Goal: Task Accomplishment & Management: Use online tool/utility

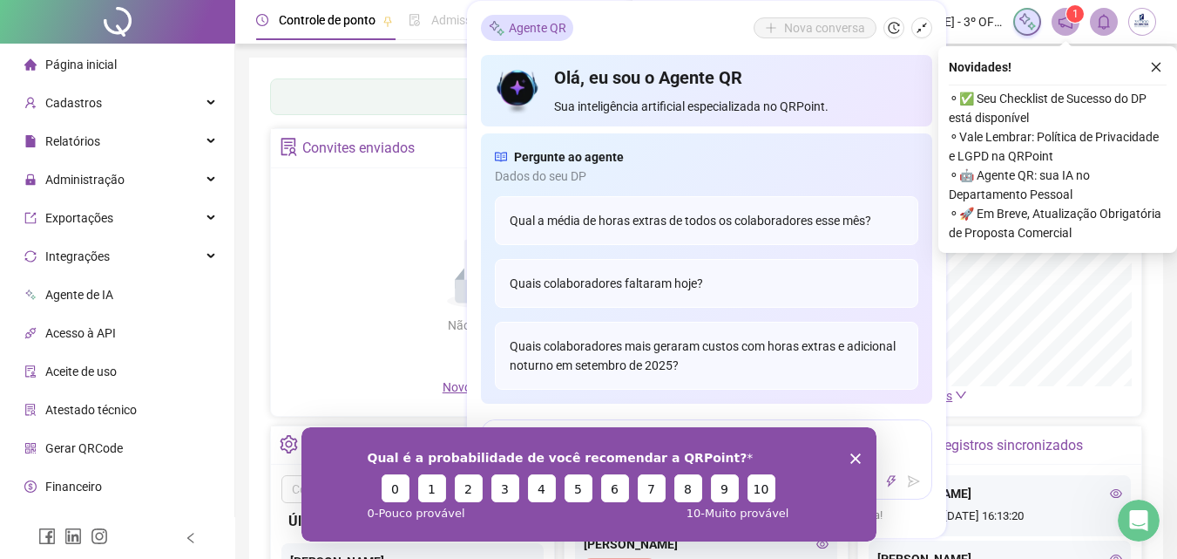
click at [853, 458] on polygon "Encerrar pesquisa" at bounding box center [855, 457] width 10 height 10
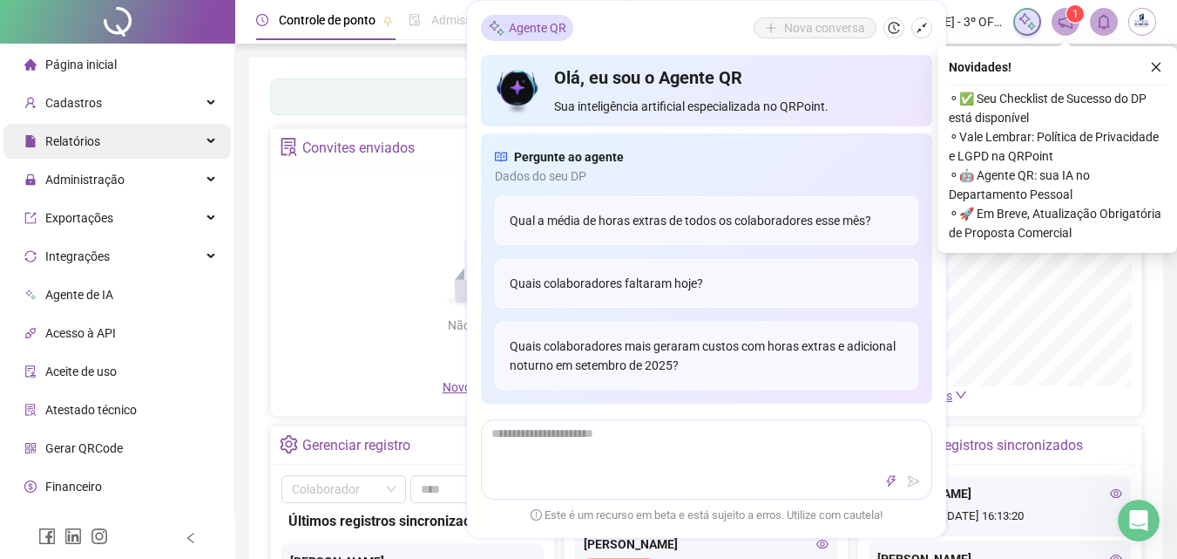
click at [120, 143] on div "Relatórios" at bounding box center [116, 141] width 227 height 35
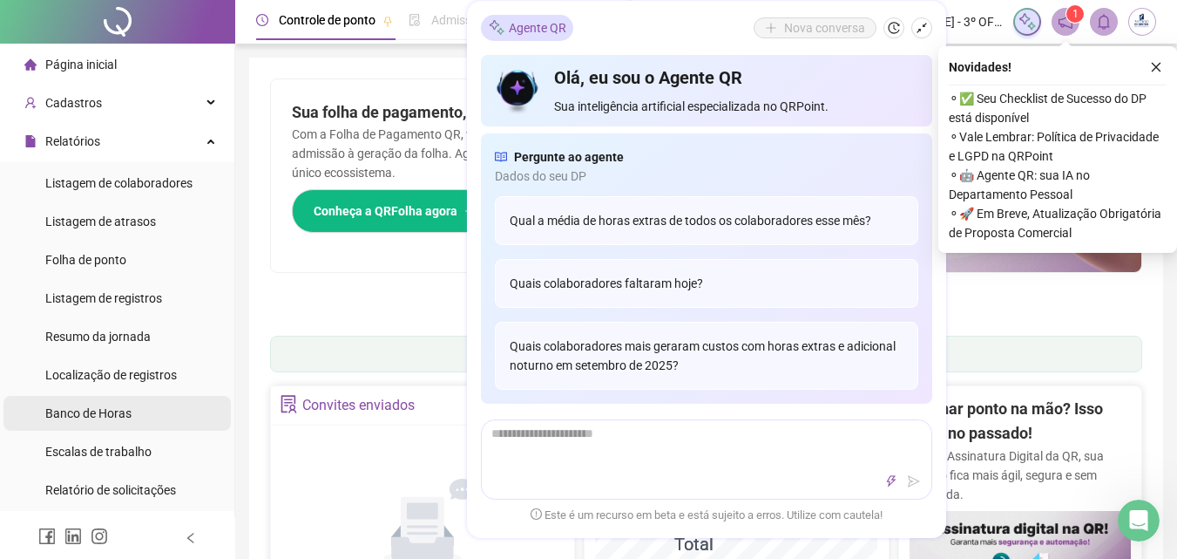
click at [97, 421] on div "Banco de Horas" at bounding box center [88, 413] width 86 height 35
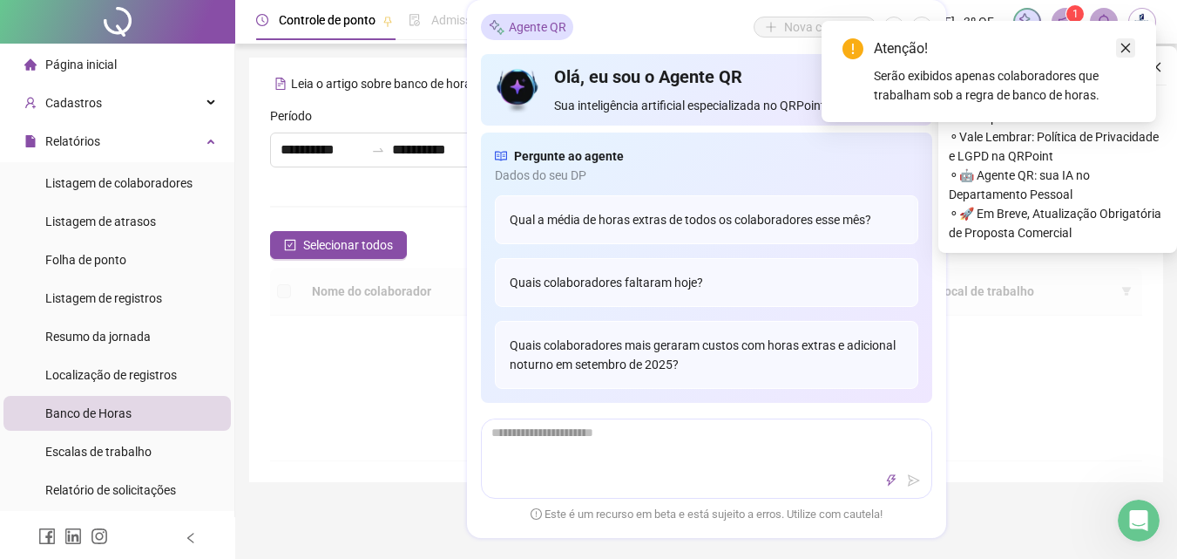
click at [1129, 44] on icon "close" at bounding box center [1126, 48] width 12 height 12
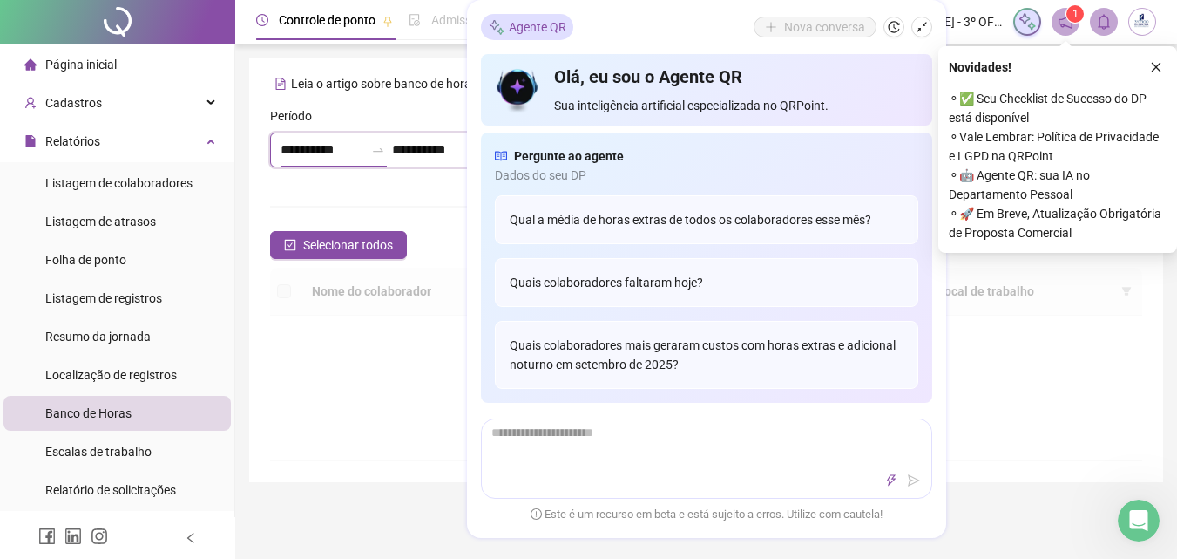
click at [340, 146] on input "**********" at bounding box center [323, 149] width 84 height 21
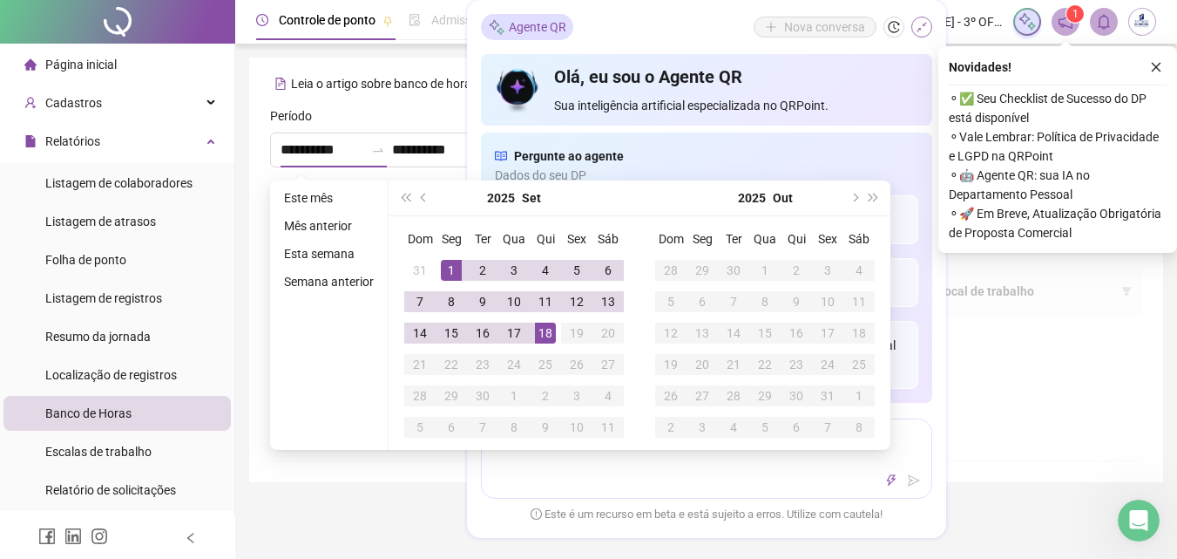
click at [926, 31] on icon "shrink" at bounding box center [922, 28] width 12 height 12
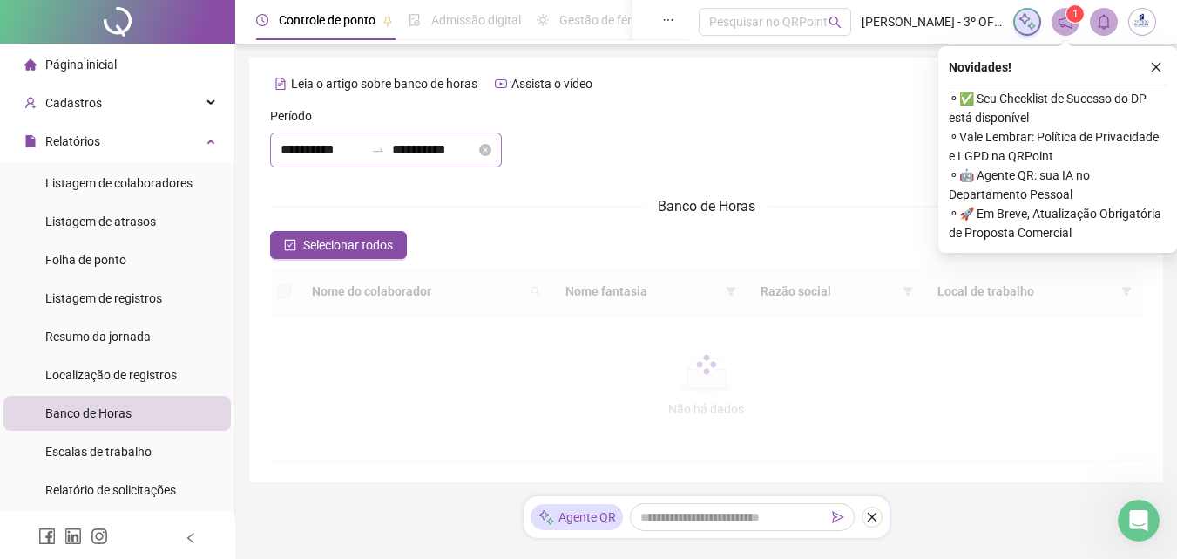
click at [437, 135] on div "**********" at bounding box center [386, 149] width 232 height 35
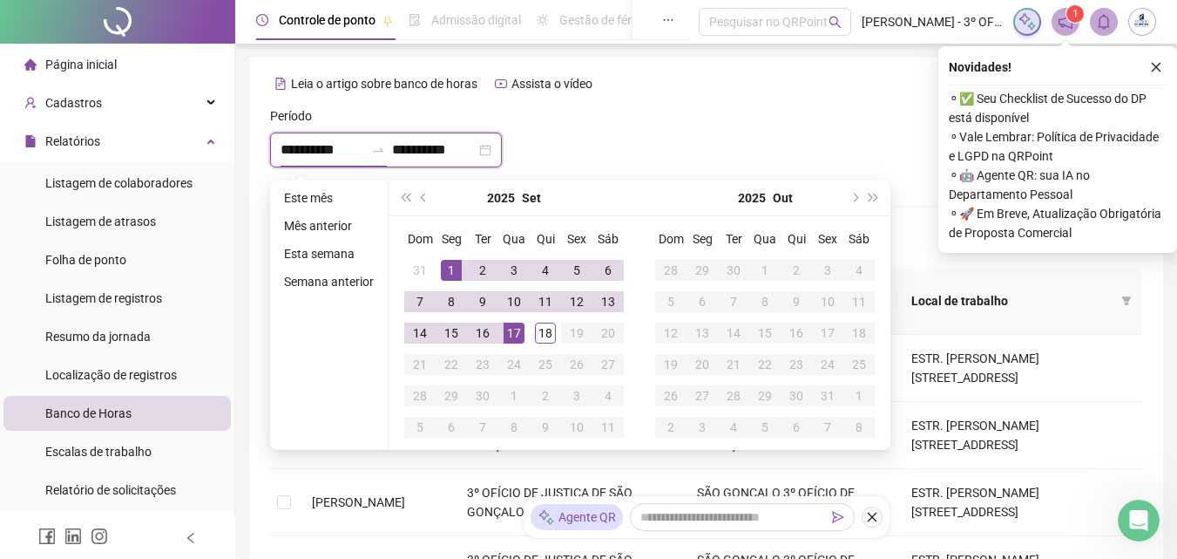
type input "**********"
click at [448, 270] on div "1" at bounding box center [451, 270] width 21 height 21
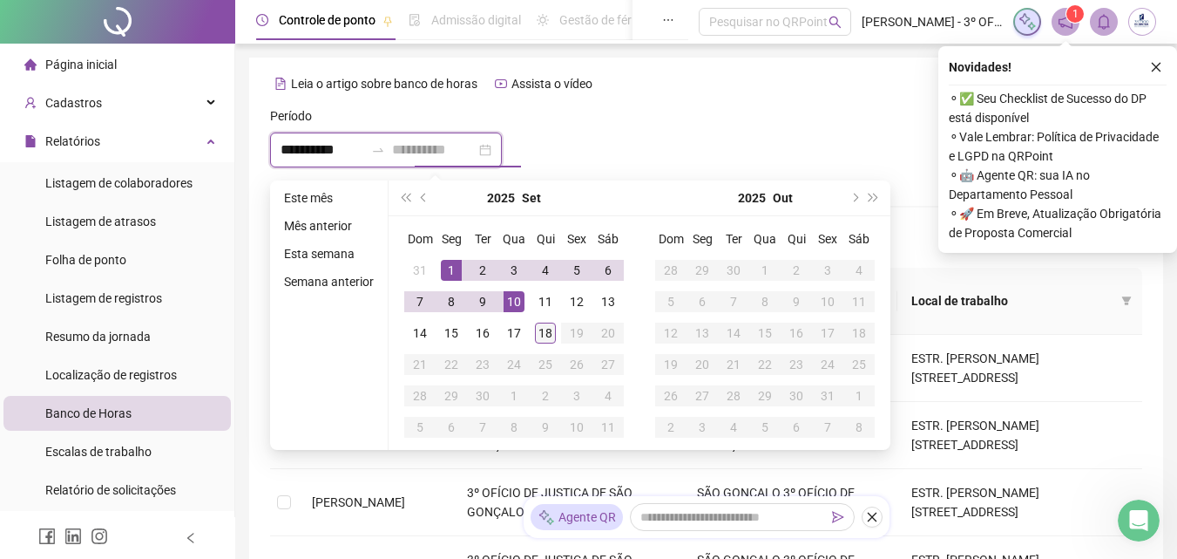
type input "**********"
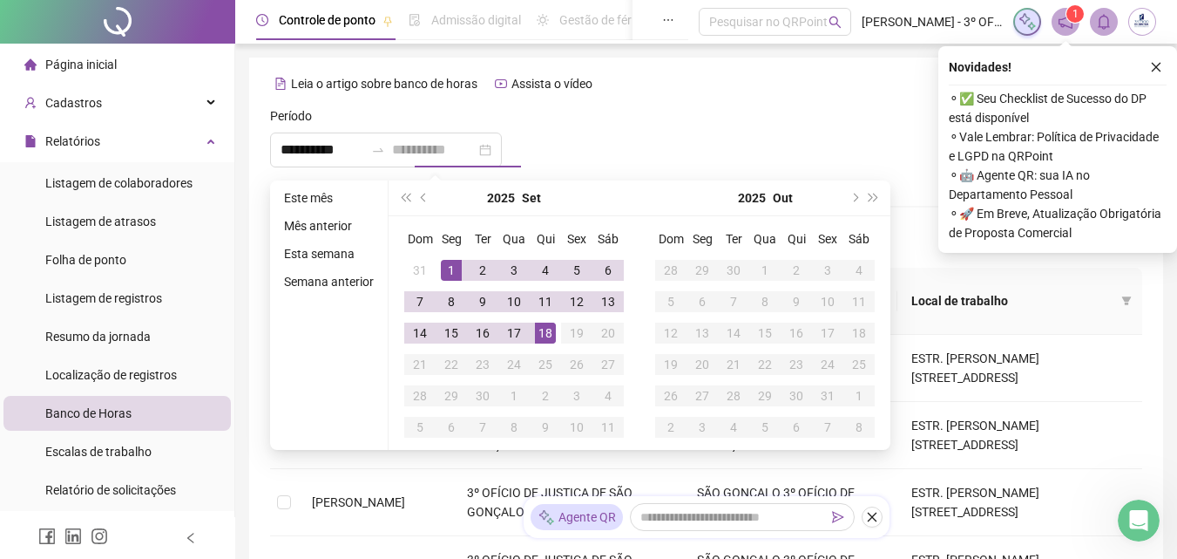
click at [547, 336] on div "18" at bounding box center [545, 332] width 21 height 21
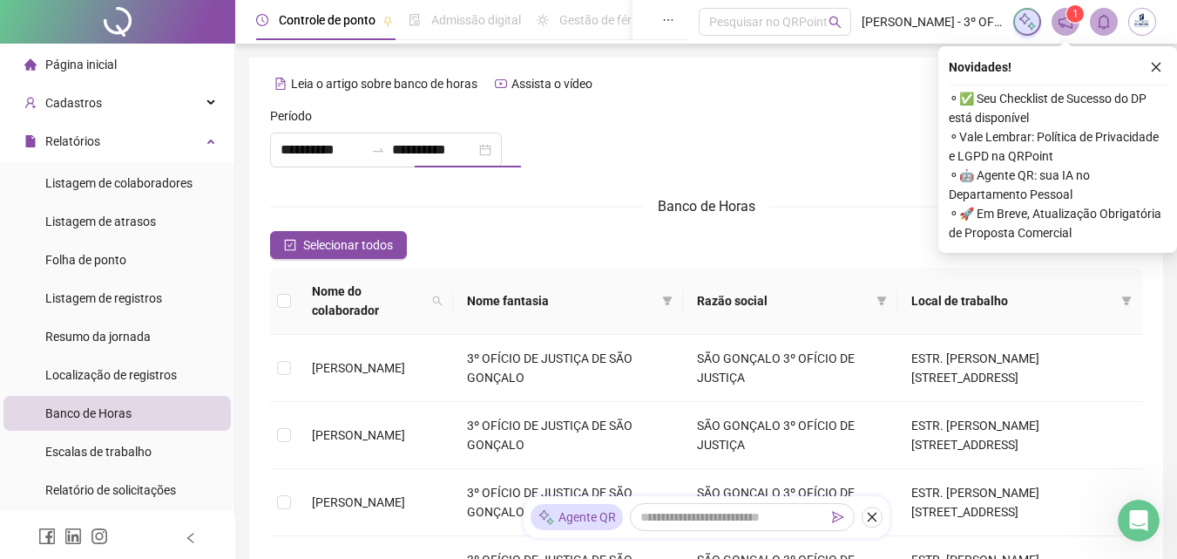
click at [748, 137] on div at bounding box center [706, 143] width 295 height 75
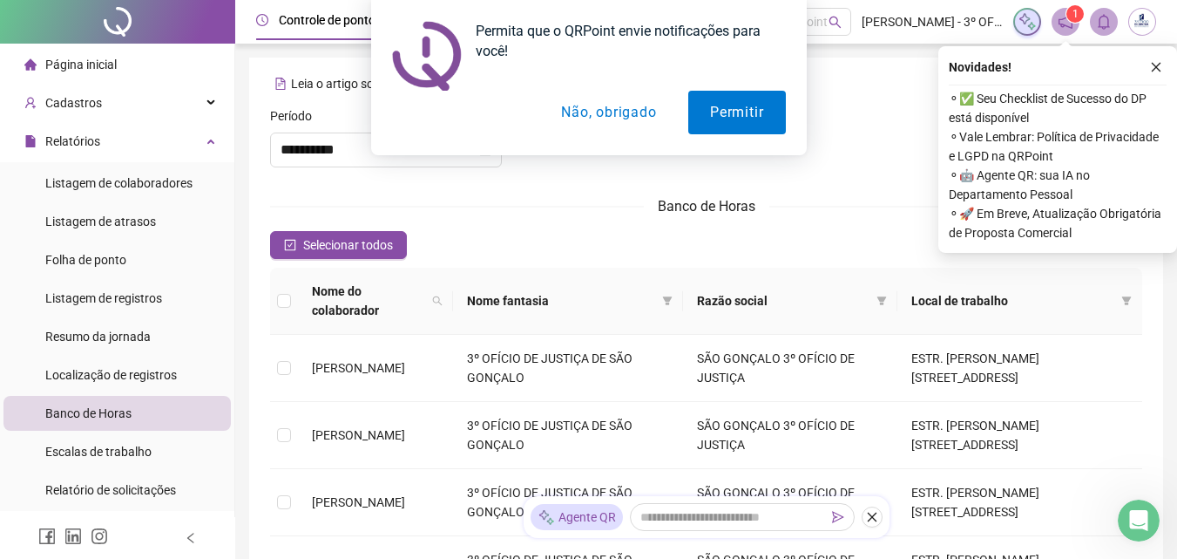
click at [1152, 68] on div "Permita que o QRPoint envie notificações para você! Permitir Não, obrigado" at bounding box center [588, 77] width 1177 height 155
click at [1158, 67] on div "Permita que o QRPoint envie notificações para você! Permitir Não, obrigado" at bounding box center [588, 77] width 1177 height 155
click at [634, 117] on button "Não, obrigado" at bounding box center [608, 113] width 139 height 44
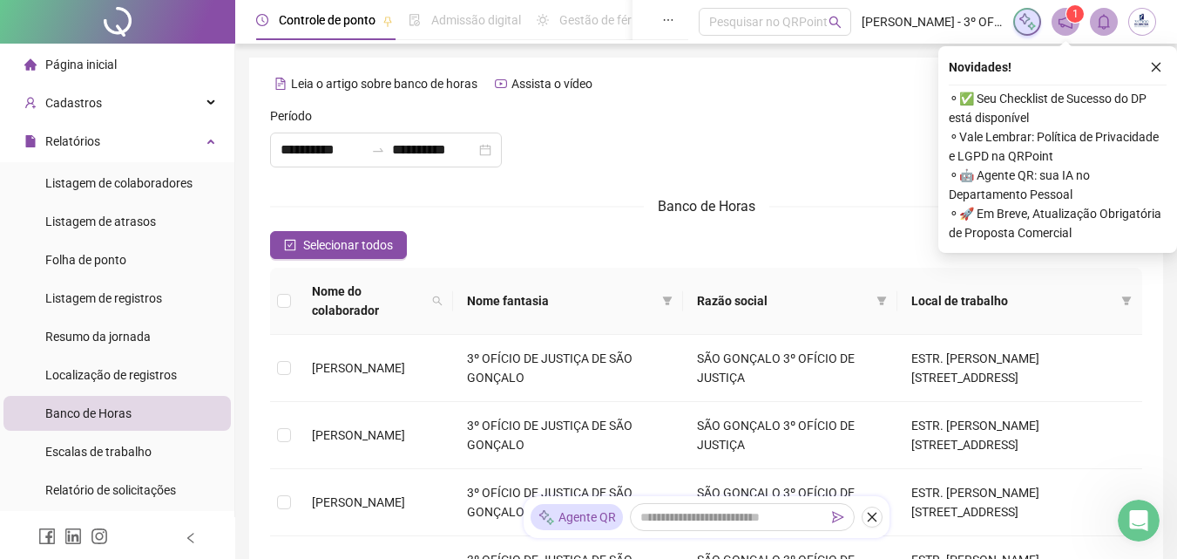
click at [1156, 64] on icon "close" at bounding box center [1156, 67] width 12 height 12
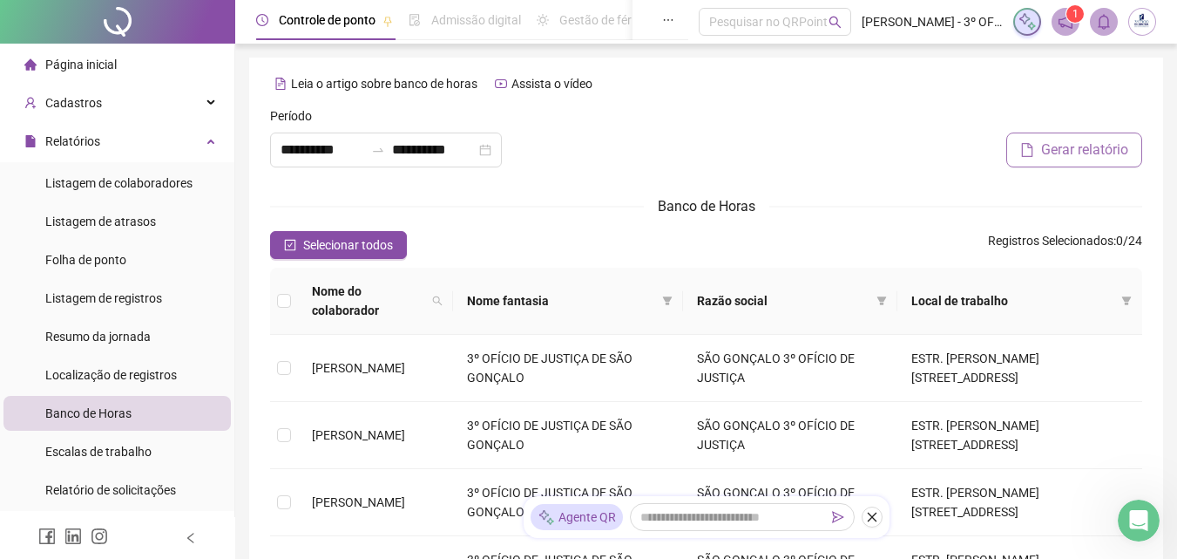
click at [1054, 161] on button "Gerar relatório" at bounding box center [1075, 149] width 136 height 35
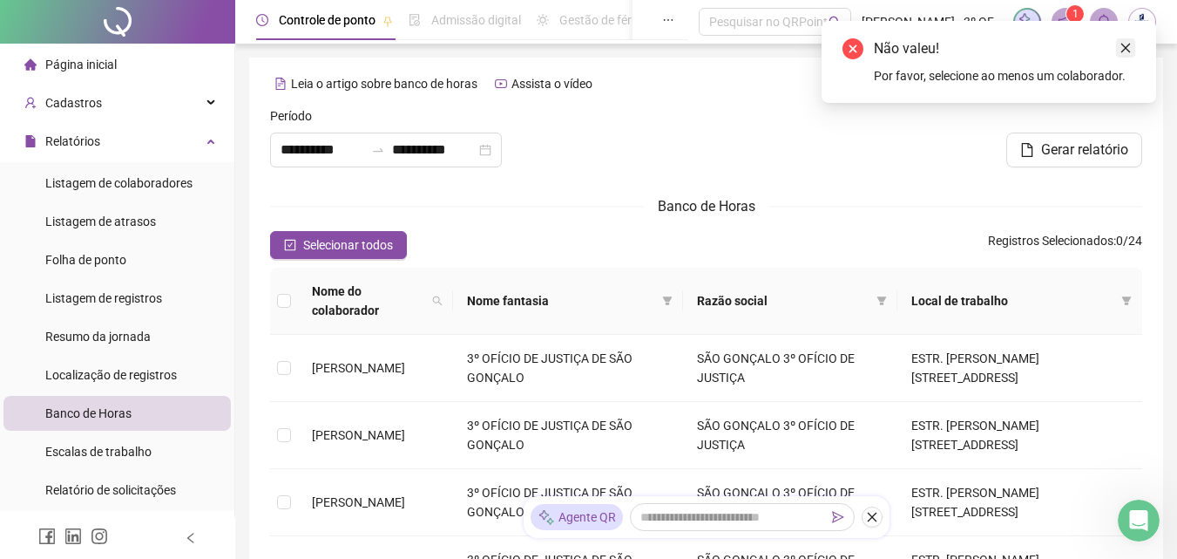
click at [1132, 42] on link "Close" at bounding box center [1125, 47] width 19 height 19
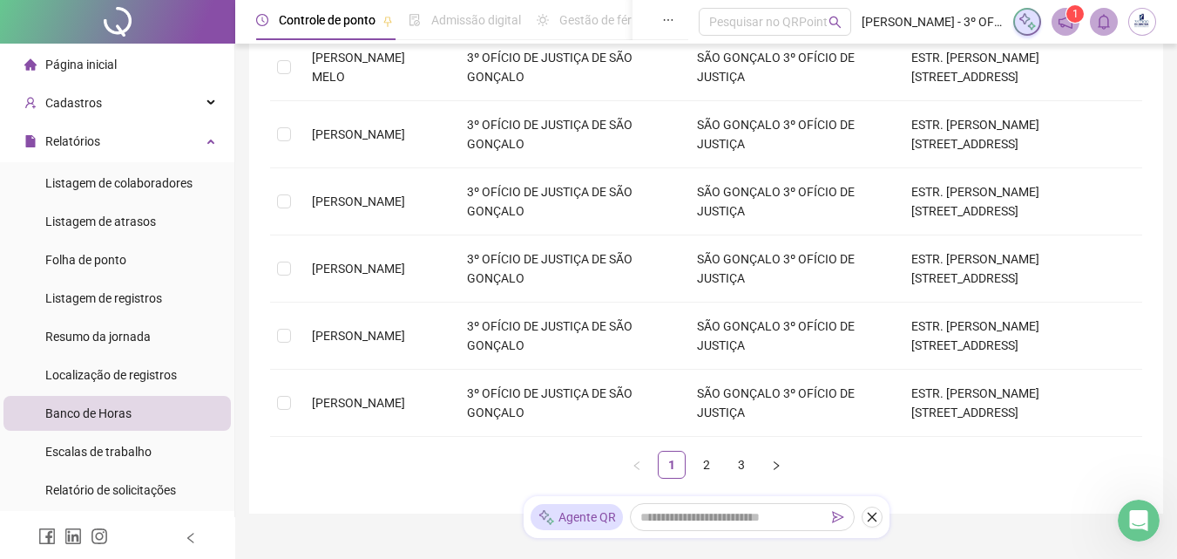
scroll to position [610, 0]
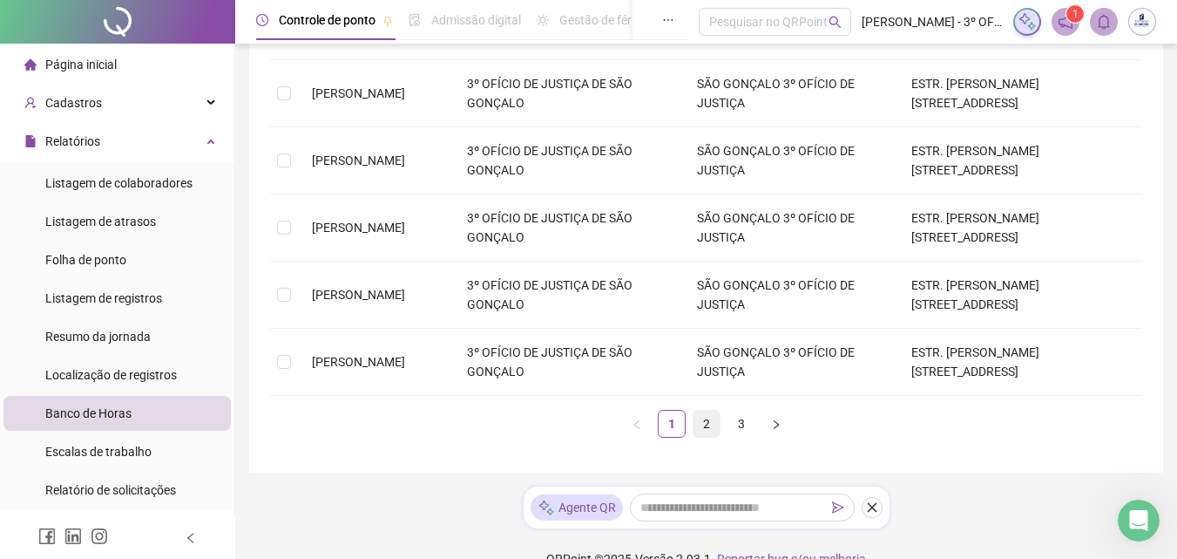
click at [700, 410] on link "2" at bounding box center [707, 423] width 26 height 26
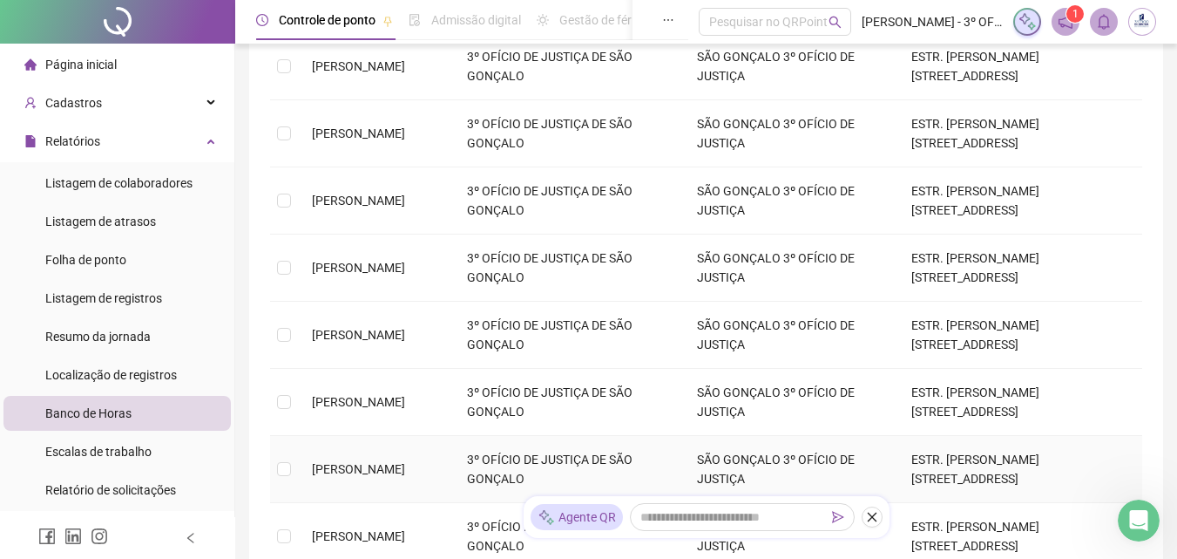
click at [378, 451] on td "PEDRO GABRIEL CERQUEIRA DA SILVA" at bounding box center [375, 469] width 155 height 67
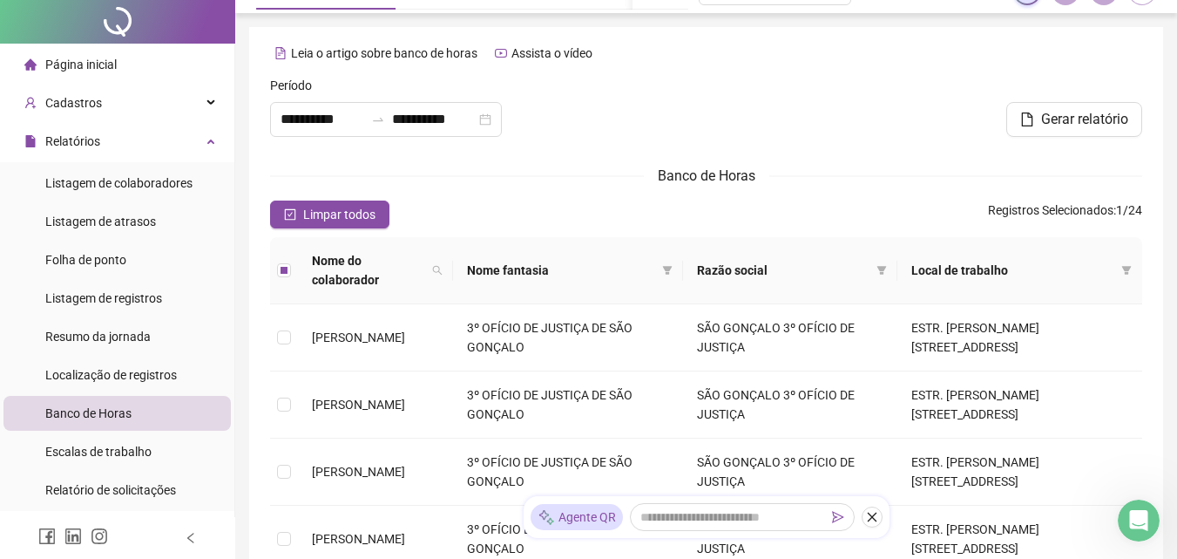
scroll to position [0, 0]
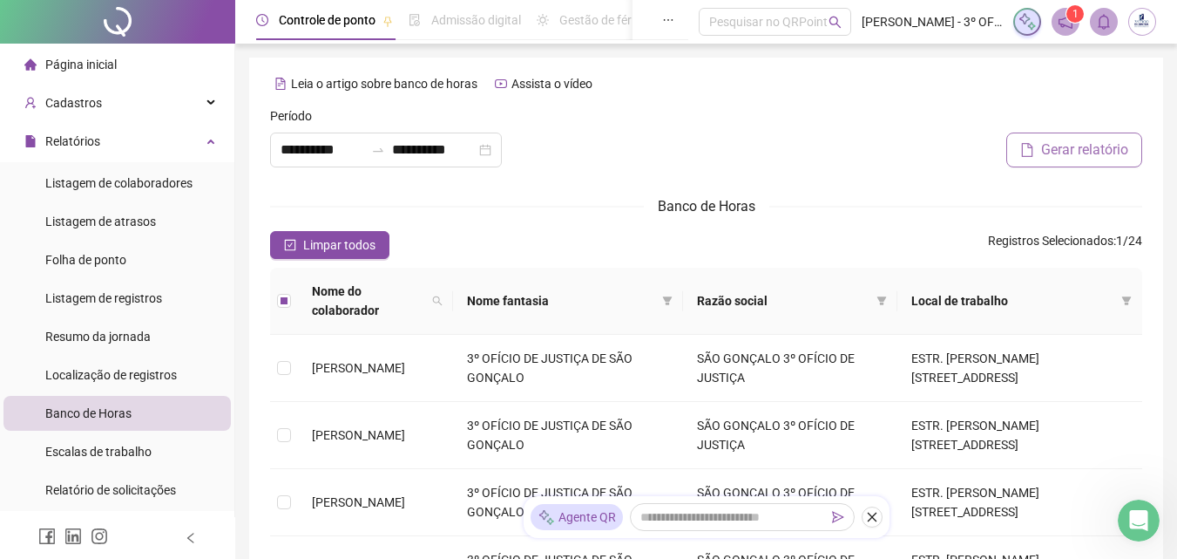
click at [1044, 166] on button "Gerar relatório" at bounding box center [1075, 149] width 136 height 35
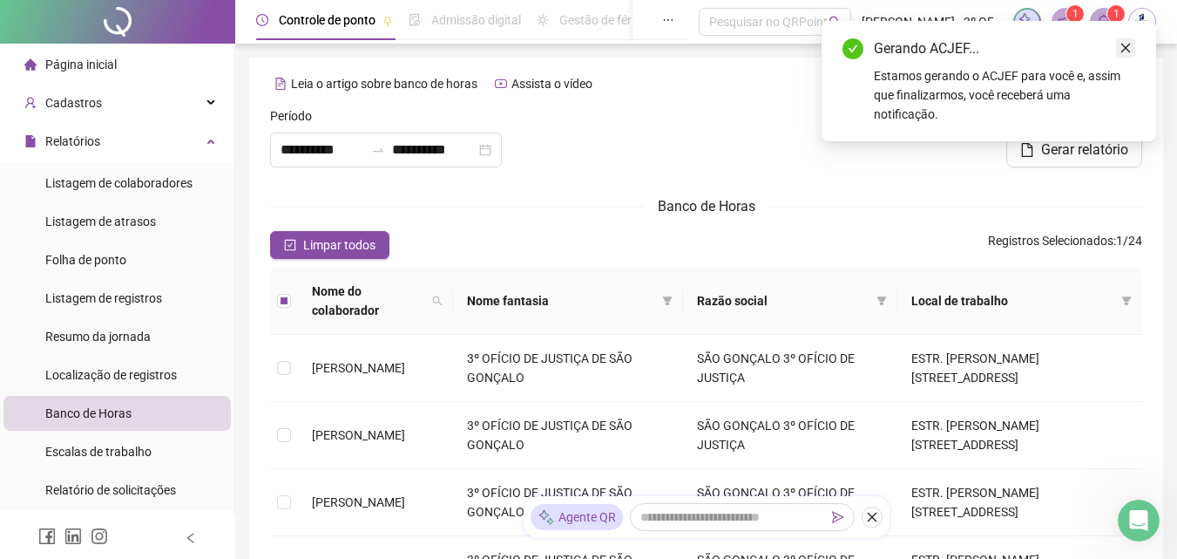
click at [1126, 51] on icon "close" at bounding box center [1126, 48] width 12 height 12
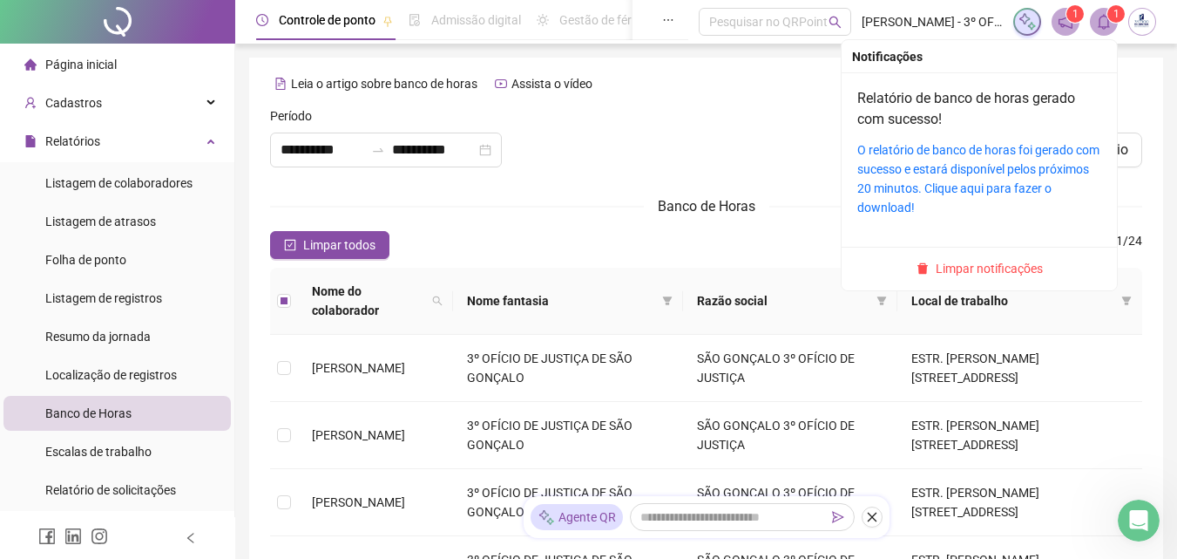
click at [1113, 26] on span at bounding box center [1104, 22] width 28 height 28
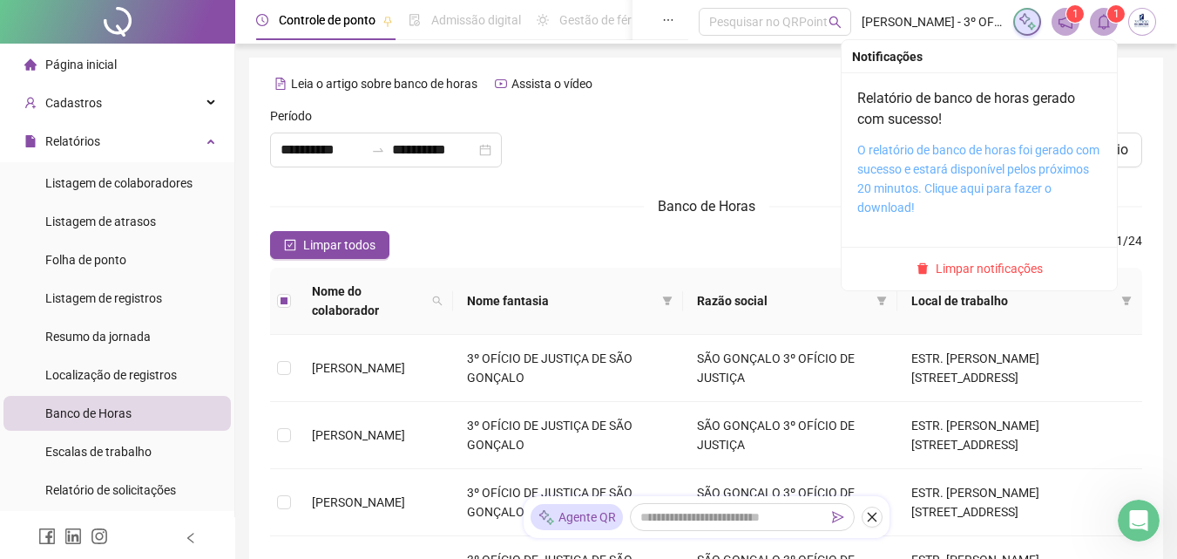
click at [1025, 169] on link "O relatório de banco de horas foi gerado com sucesso e estará disponível pelos …" at bounding box center [979, 178] width 242 height 71
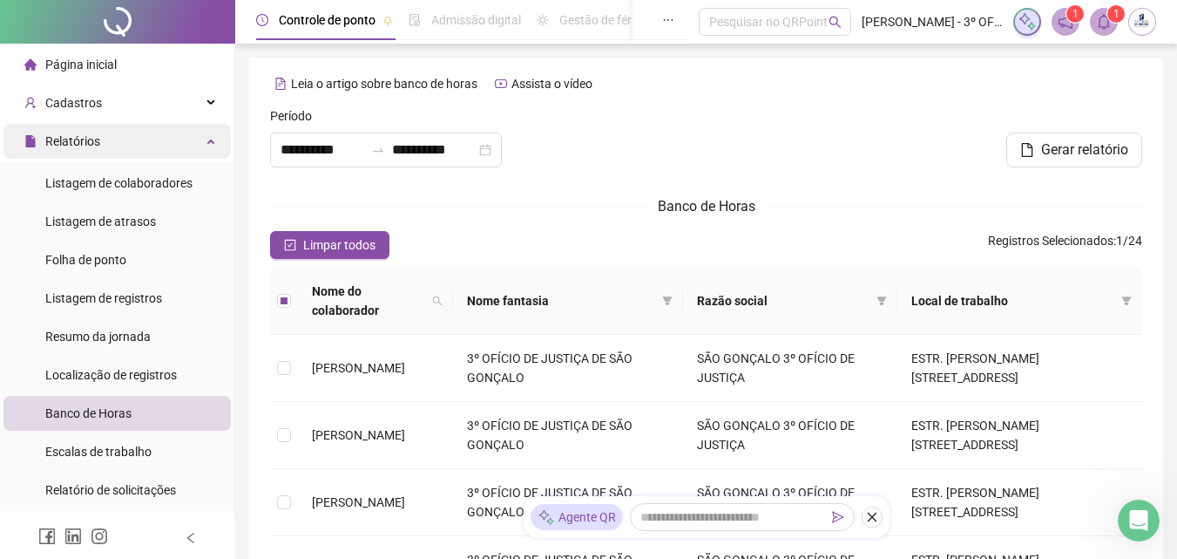
click at [92, 136] on span "Relatórios" at bounding box center [72, 141] width 55 height 14
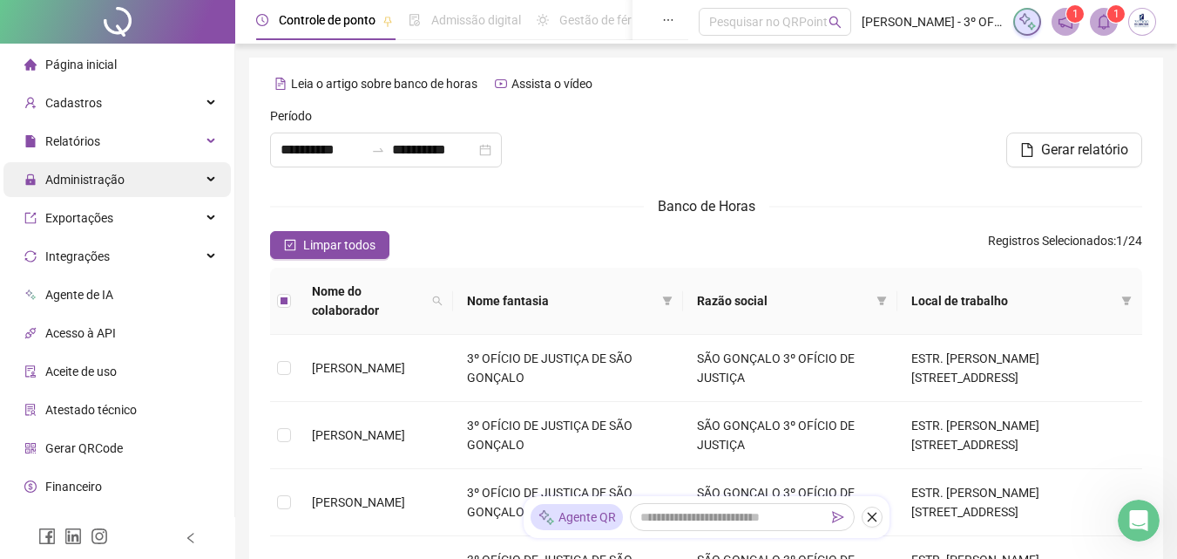
click at [112, 186] on span "Administração" at bounding box center [84, 180] width 79 height 14
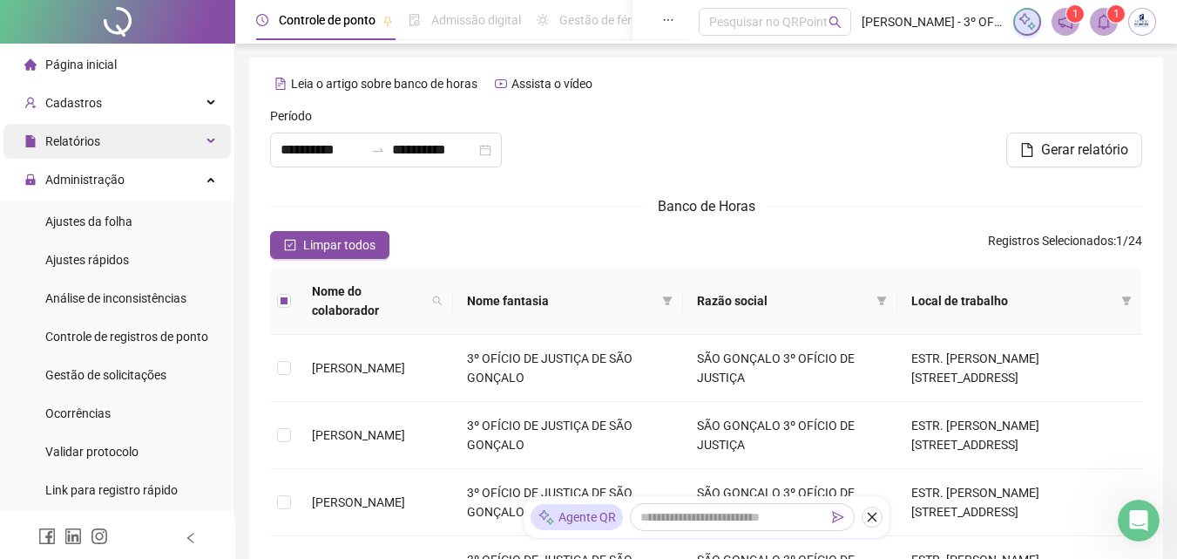
click at [173, 142] on div "Relatórios" at bounding box center [116, 141] width 227 height 35
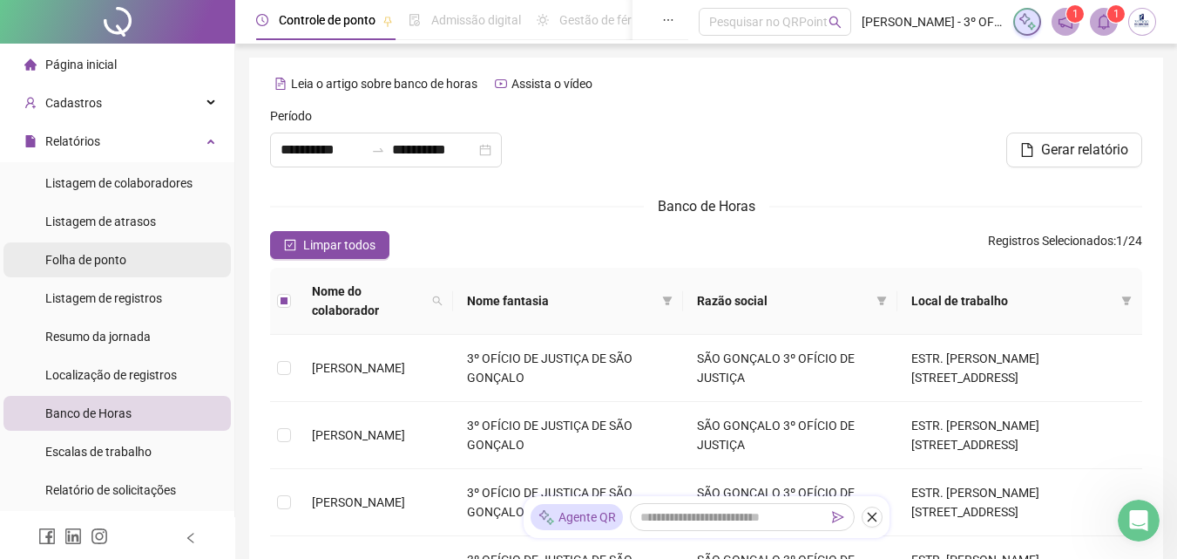
click at [105, 268] on div "Folha de ponto" at bounding box center [85, 259] width 81 height 35
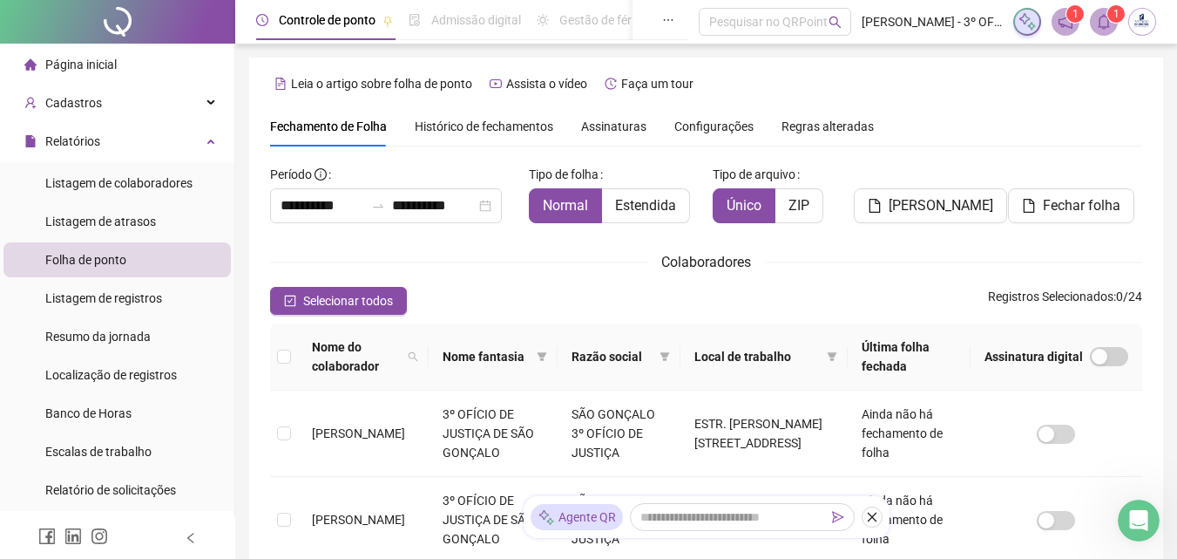
scroll to position [78, 0]
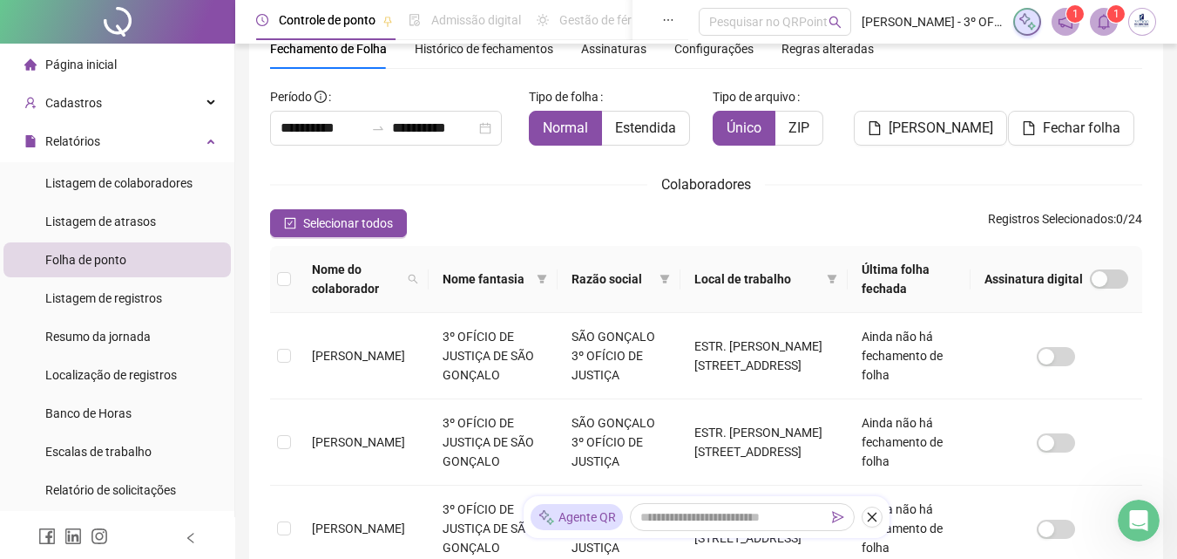
click at [449, 209] on div "Selecionar todos Registros Selecionados : 0 / 24" at bounding box center [706, 223] width 872 height 28
click at [449, 139] on div "**********" at bounding box center [386, 128] width 232 height 35
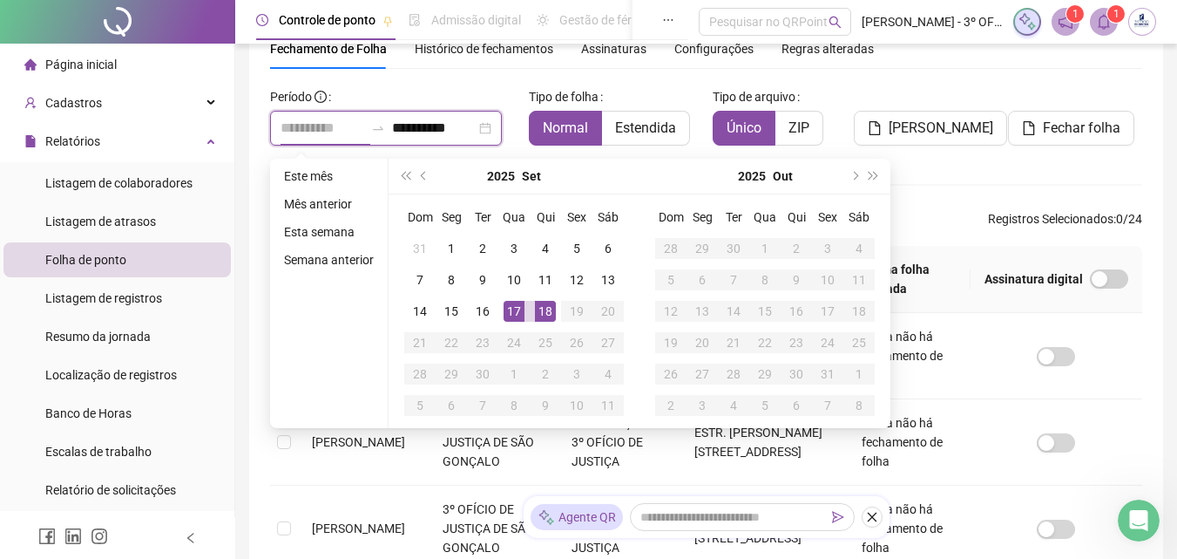
type input "**********"
click at [539, 308] on div "18" at bounding box center [545, 311] width 21 height 21
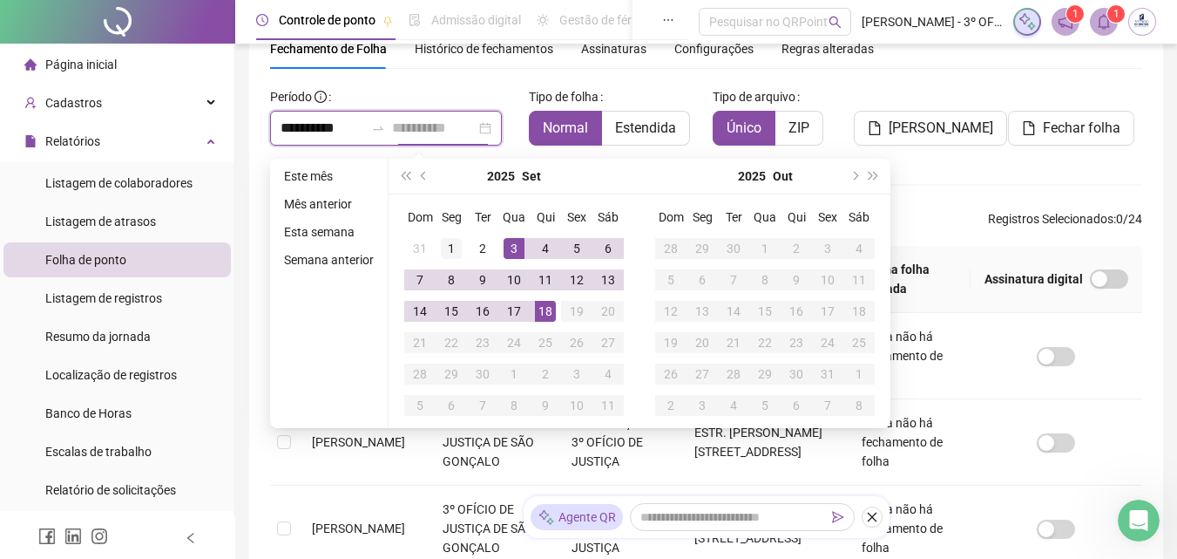
type input "**********"
click at [458, 245] on div "1" at bounding box center [451, 248] width 21 height 21
type input "**********"
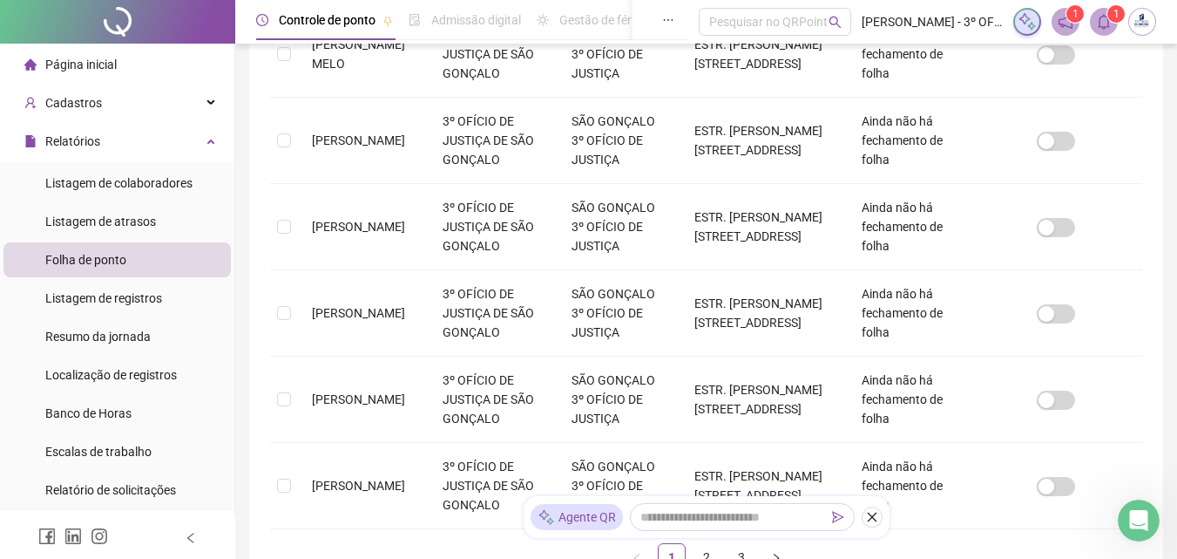
scroll to position [871, 0]
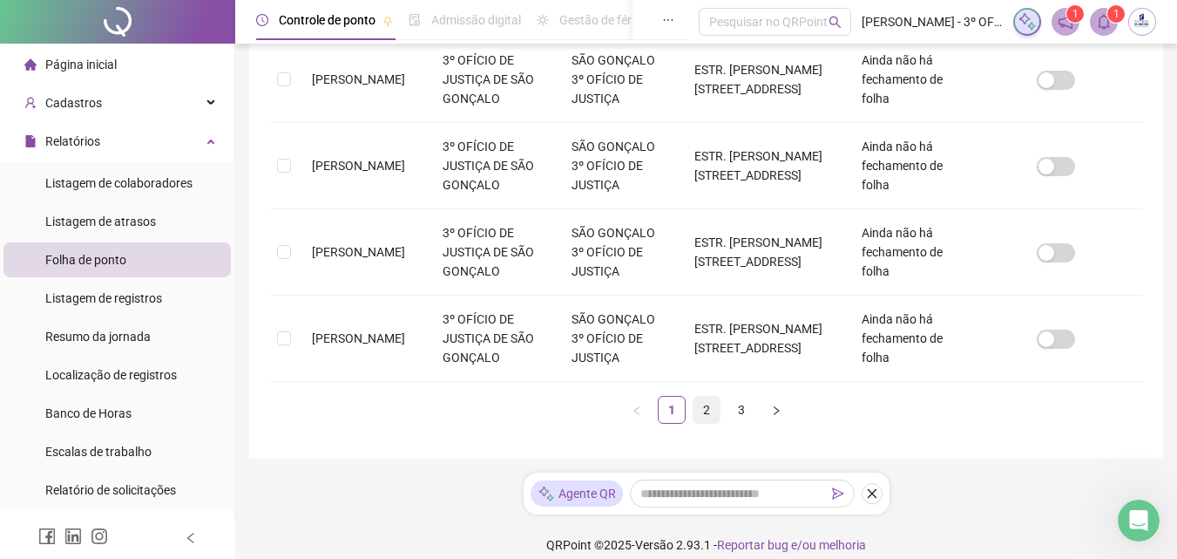
click at [709, 410] on link "2" at bounding box center [707, 410] width 26 height 26
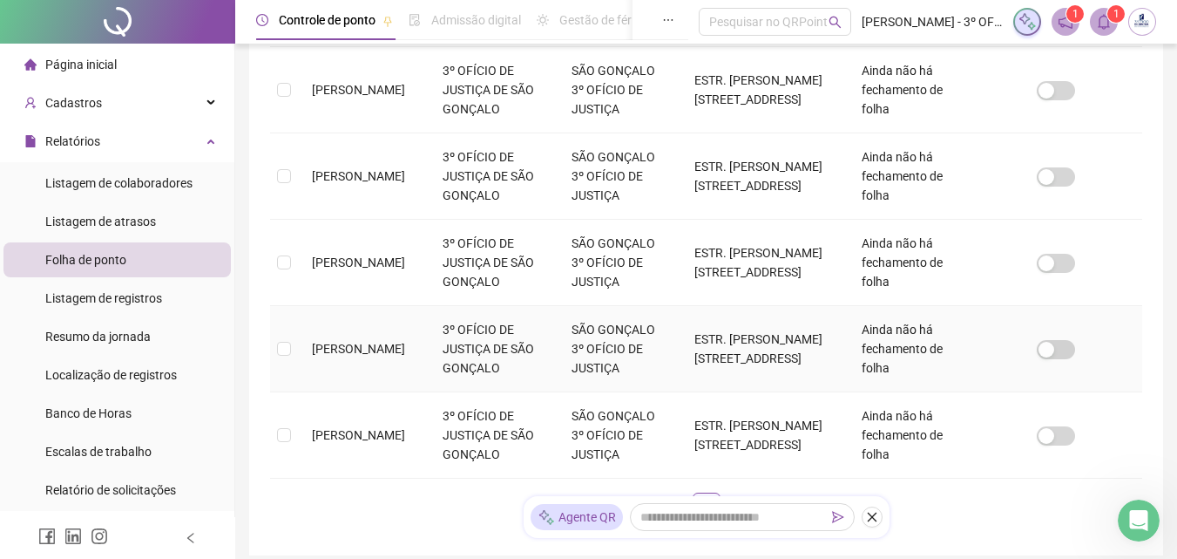
click at [386, 363] on td "PEDRO GABRIEL CERQUEIRA DA SILVA" at bounding box center [363, 349] width 131 height 86
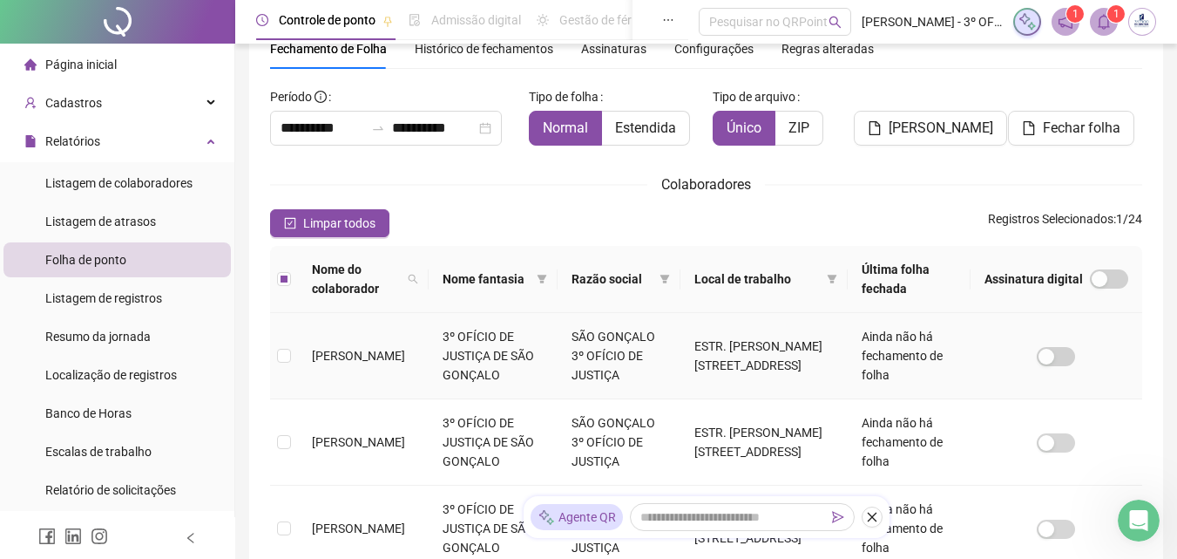
scroll to position [0, 0]
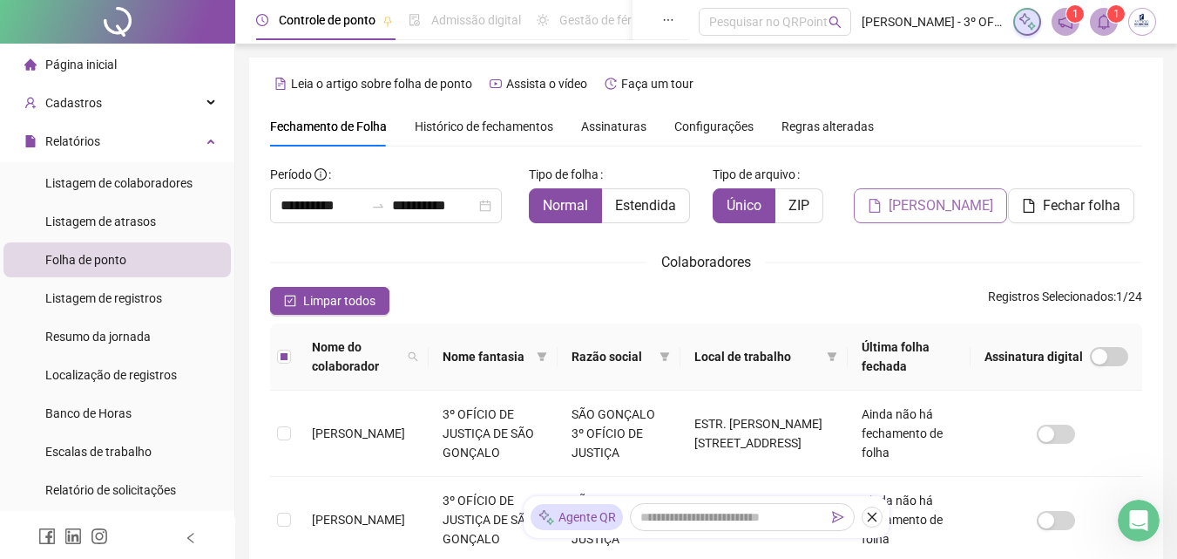
click at [967, 211] on span "[PERSON_NAME]" at bounding box center [941, 205] width 105 height 21
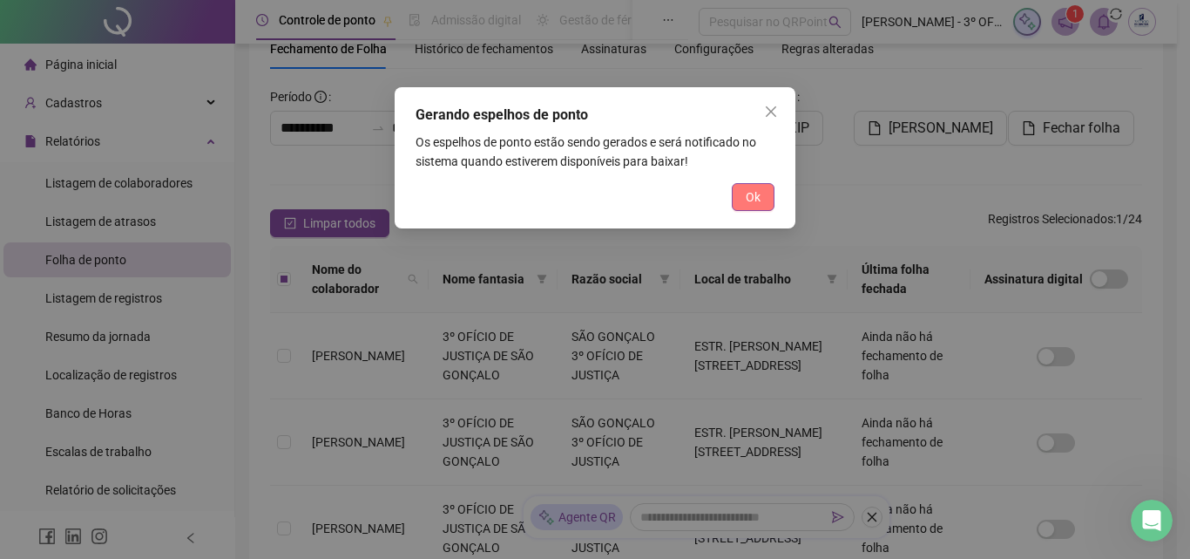
click at [751, 196] on span "Ok" at bounding box center [753, 196] width 15 height 19
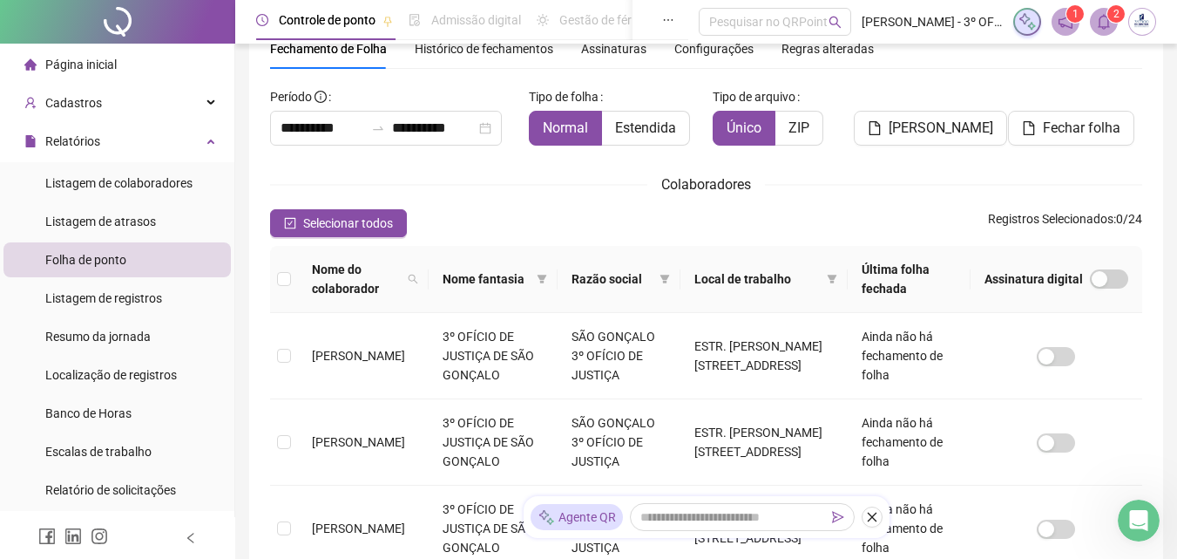
click at [1110, 30] on span at bounding box center [1104, 22] width 28 height 28
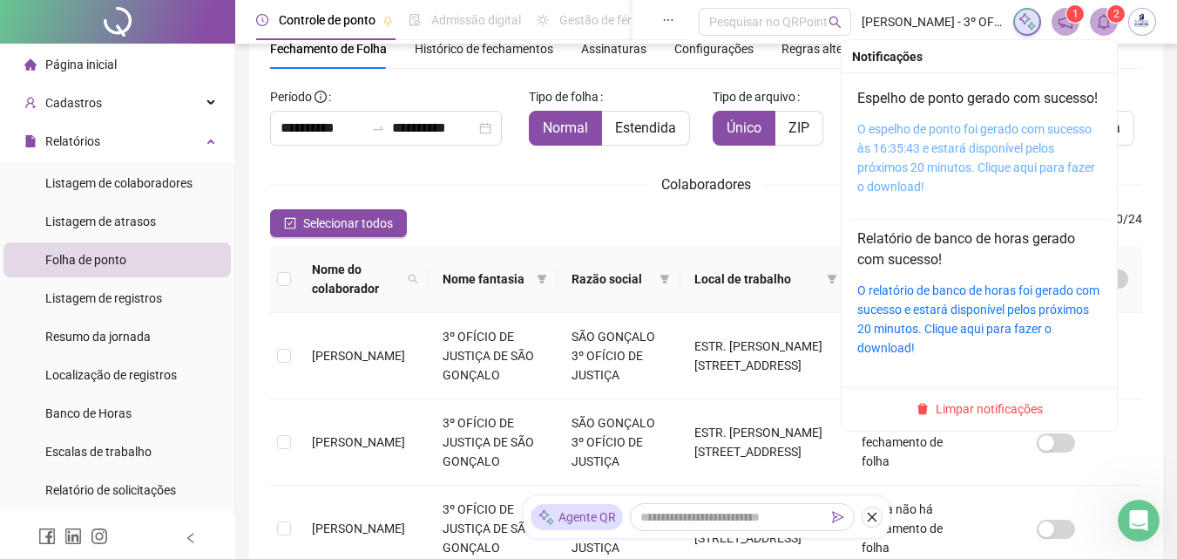
click at [952, 147] on link "O espelho de ponto foi gerado com sucesso às 16:35:43 e estará disponível pelos…" at bounding box center [977, 157] width 238 height 71
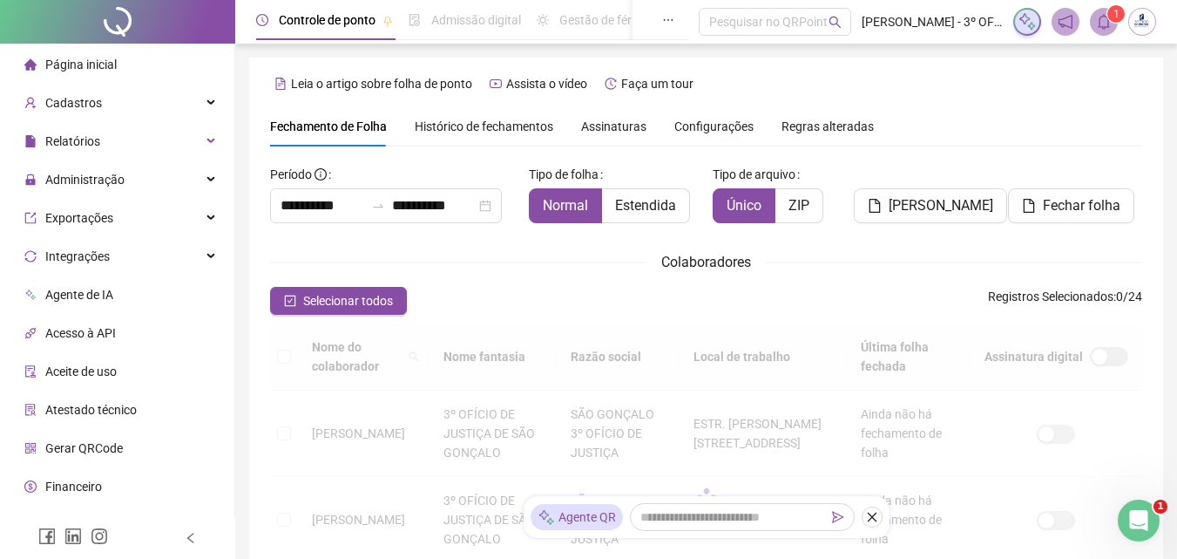
scroll to position [78, 0]
